Goal: Task Accomplishment & Management: Manage account settings

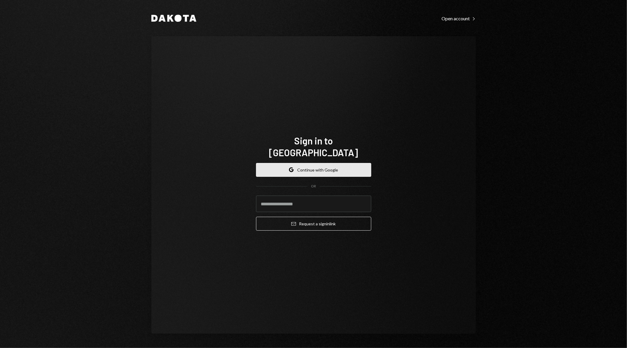
click at [361, 163] on button "Google Continue with Google" at bounding box center [313, 170] width 115 height 14
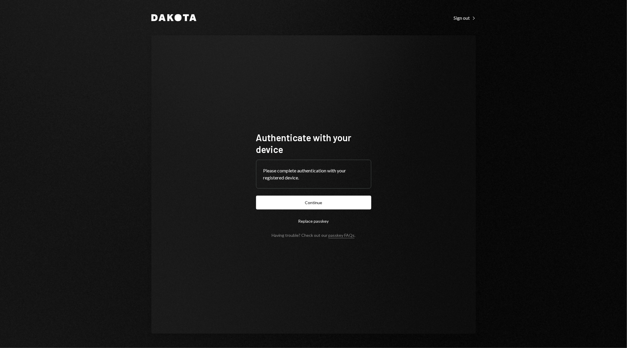
click at [304, 204] on button "Continue" at bounding box center [313, 203] width 115 height 14
click at [53, 171] on div "Dakota Sign out Right Caret Authenticate with your device Please complete authe…" at bounding box center [313, 174] width 627 height 348
click at [595, 110] on div "Dakota Sign out Right Caret Authenticate with your device Please complete authe…" at bounding box center [313, 174] width 627 height 348
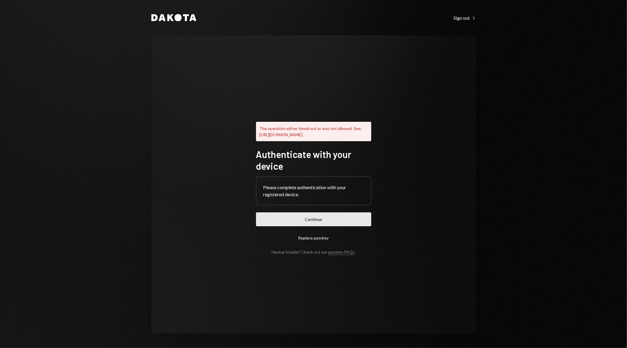
click at [319, 221] on button "Continue" at bounding box center [313, 219] width 115 height 14
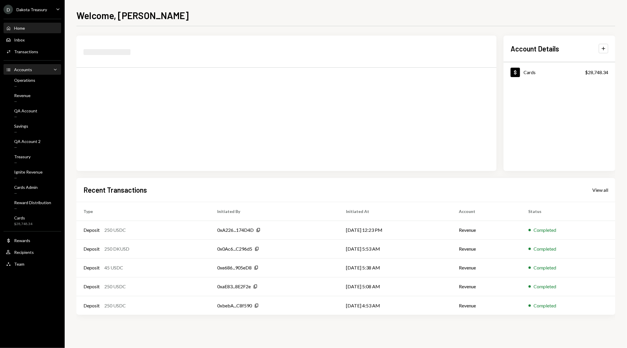
click at [31, 68] on div "Accounts Accounts Caret Down" at bounding box center [32, 69] width 53 height 6
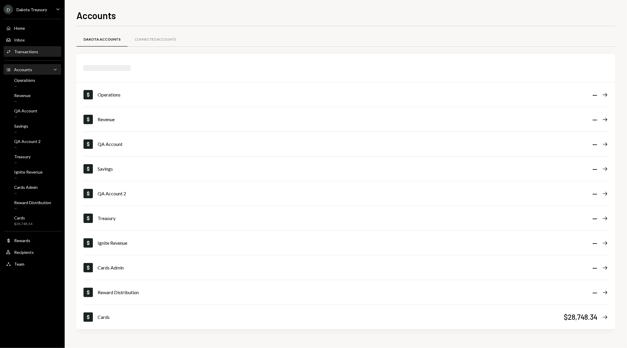
click at [34, 53] on div "Transactions" at bounding box center [26, 51] width 24 height 5
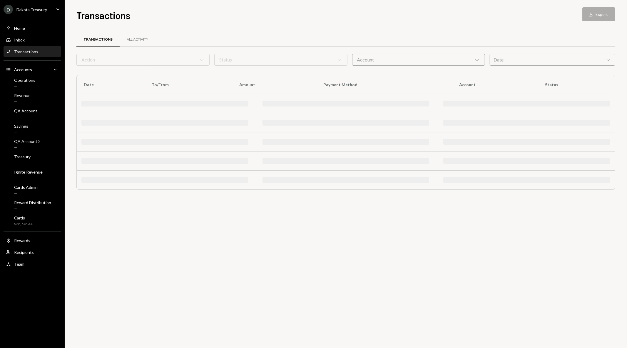
click at [398, 58] on div "Account Chevron Down" at bounding box center [418, 60] width 133 height 12
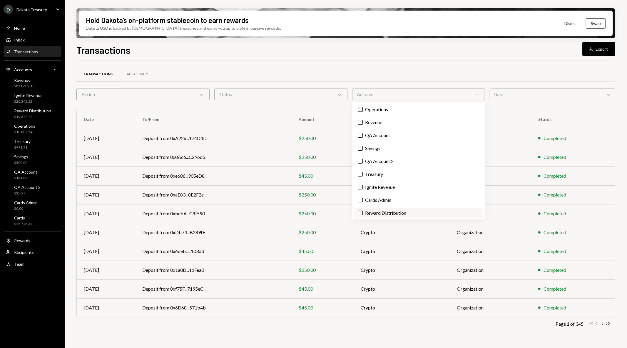
click at [379, 210] on label "Reward Distribution" at bounding box center [419, 213] width 129 height 11
click at [363, 211] on button "Reward Distribution" at bounding box center [360, 213] width 5 height 5
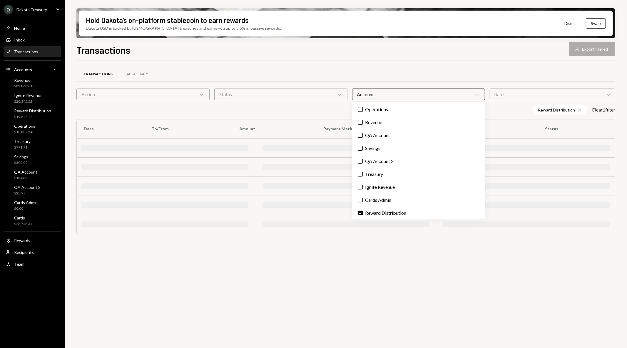
click at [457, 71] on div "Transactions All Activity" at bounding box center [345, 74] width 539 height 15
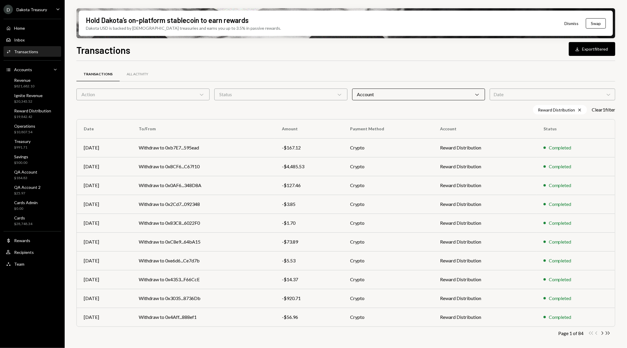
click at [511, 97] on div "Date Chevron Down" at bounding box center [553, 95] width 126 height 12
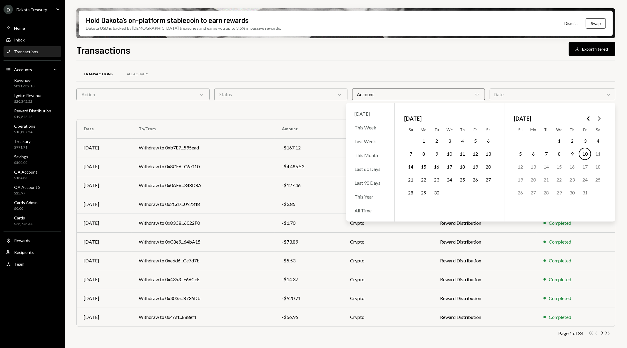
click at [424, 140] on button "1" at bounding box center [424, 141] width 12 height 12
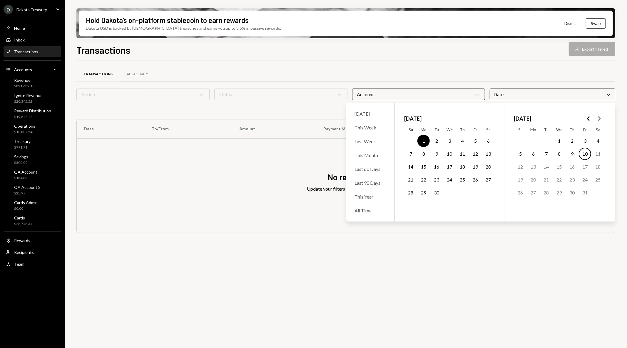
click at [437, 193] on button "30" at bounding box center [437, 193] width 12 height 12
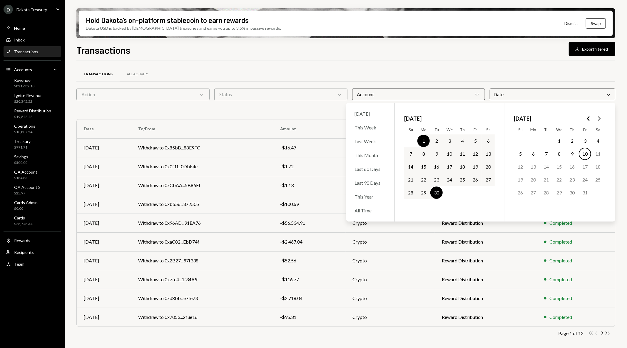
click at [456, 78] on div "Transactions All Activity" at bounding box center [345, 74] width 539 height 15
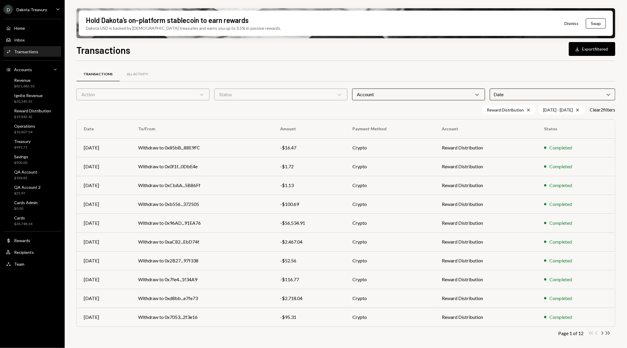
click at [598, 51] on button "Download Export filtered" at bounding box center [592, 49] width 46 height 14
